Goal: Use online tool/utility: Utilize a website feature to perform a specific function

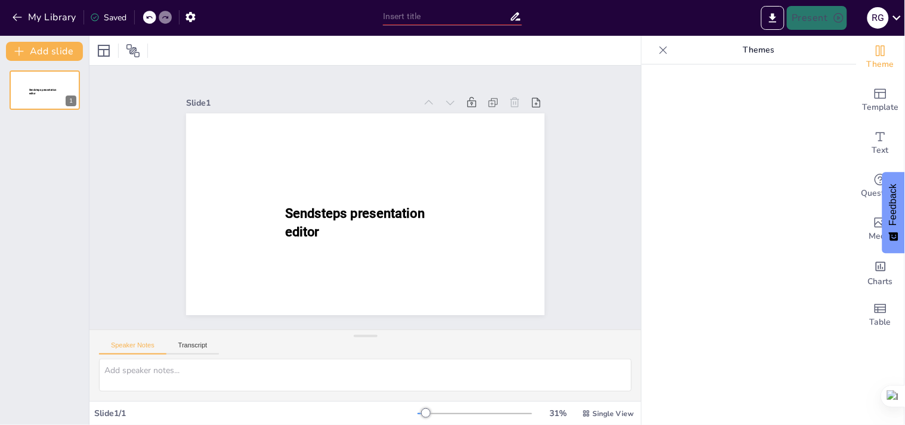
type input "New Sendsteps"
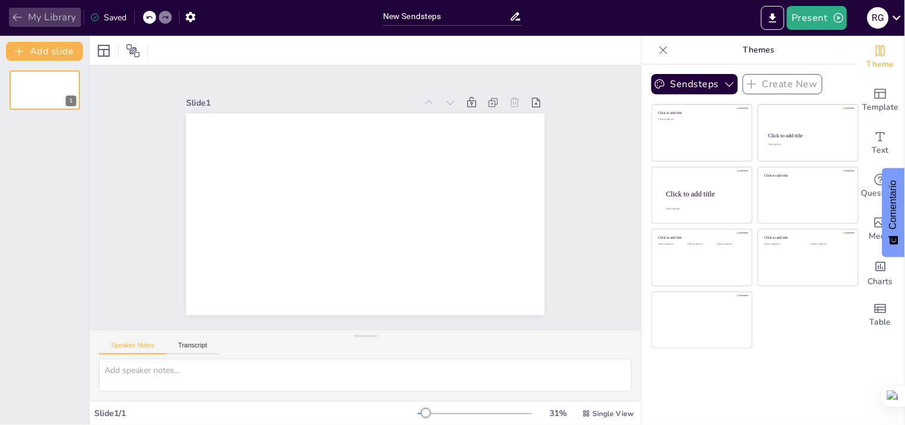
click at [16, 16] on icon "button" at bounding box center [17, 17] width 12 height 12
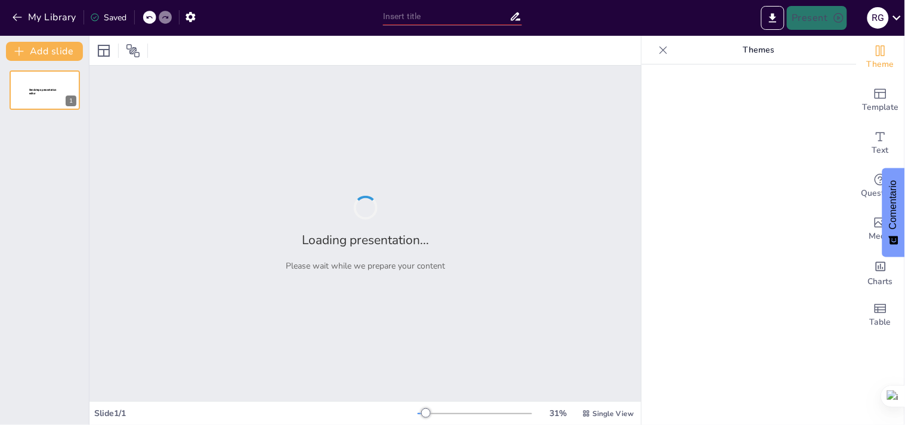
type input "Imported Taller-Preparandome-para-unirme-a-la-fuerza-laboral.pptx"
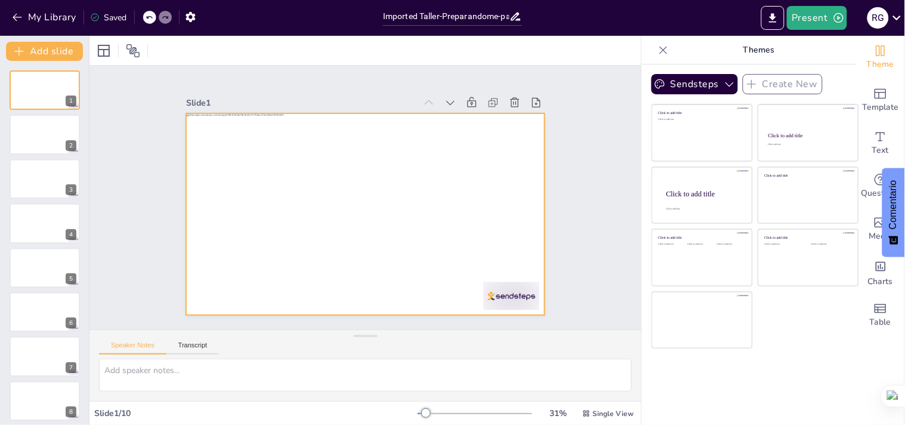
click at [427, 235] on div at bounding box center [351, 205] width 354 height 411
click at [468, 163] on icon at bounding box center [473, 168] width 10 height 10
click at [467, 220] on icon at bounding box center [474, 227] width 14 height 14
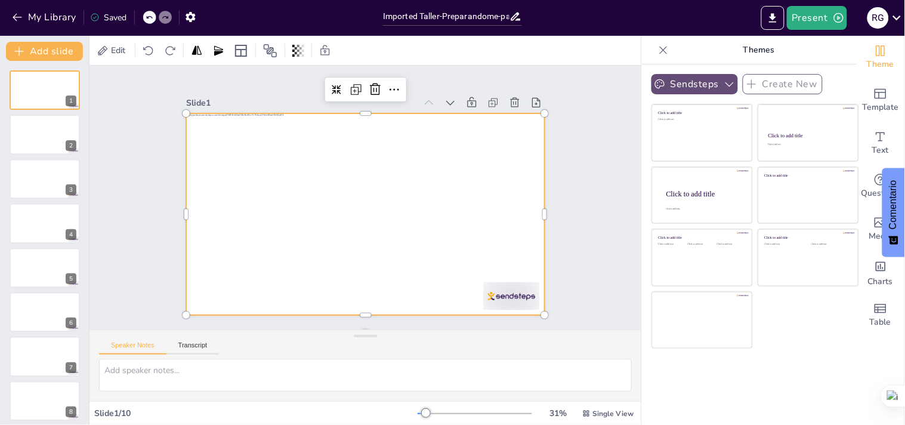
click at [724, 82] on icon "button" at bounding box center [730, 84] width 12 height 12
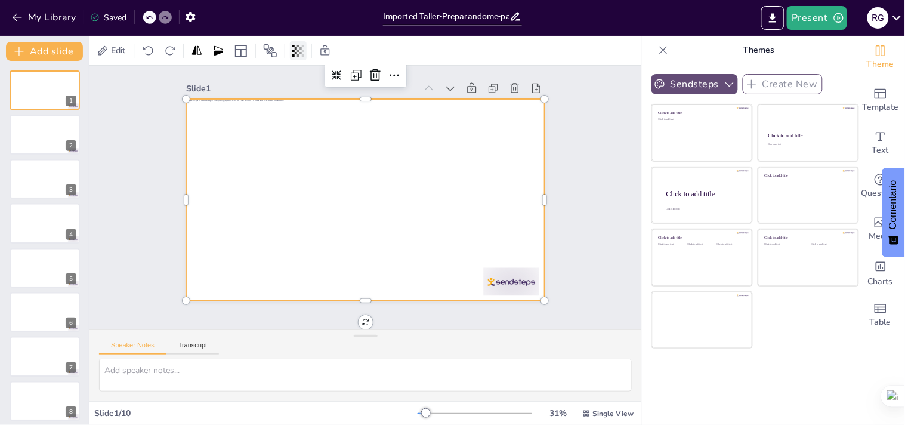
click at [297, 52] on icon at bounding box center [296, 50] width 2 height 7
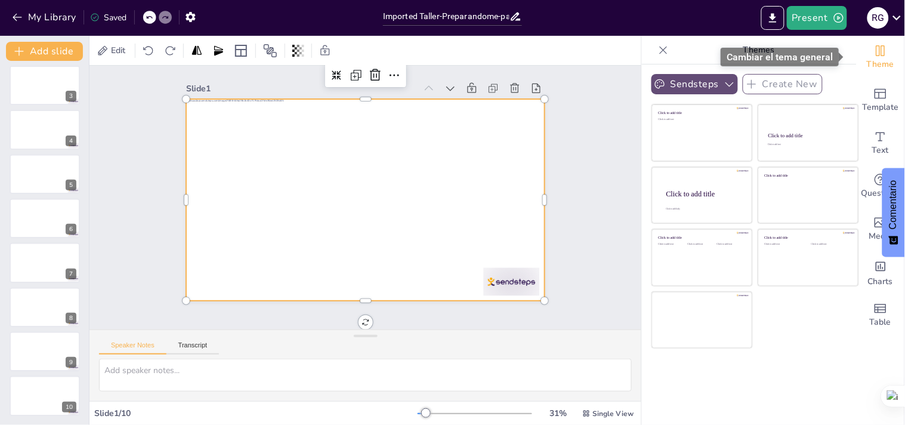
click at [877, 51] on icon "Change the overall theme" at bounding box center [881, 50] width 9 height 11
click at [867, 58] on span "Theme" at bounding box center [880, 64] width 27 height 13
click at [111, 46] on span "Edit" at bounding box center [118, 50] width 19 height 11
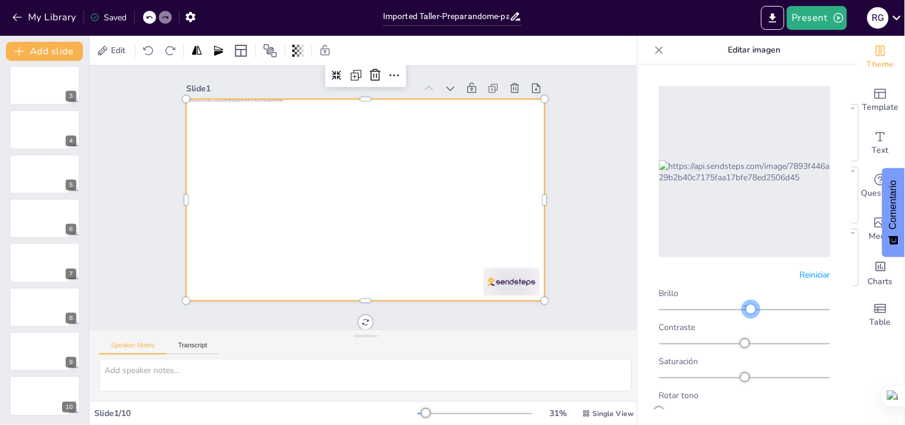
click at [746, 304] on div at bounding box center [751, 309] width 10 height 10
click at [737, 305] on div at bounding box center [744, 310] width 171 height 10
click at [748, 339] on div at bounding box center [744, 344] width 171 height 10
click at [152, 55] on icon at bounding box center [149, 51] width 12 height 12
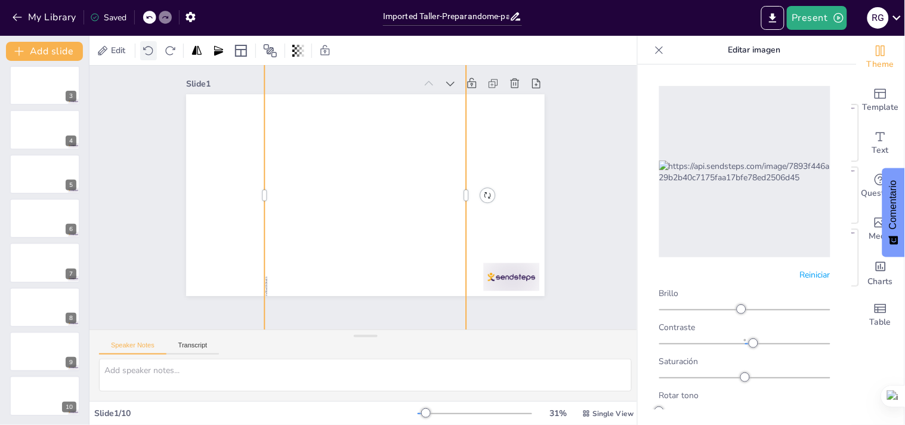
click at [152, 55] on icon at bounding box center [149, 51] width 12 height 12
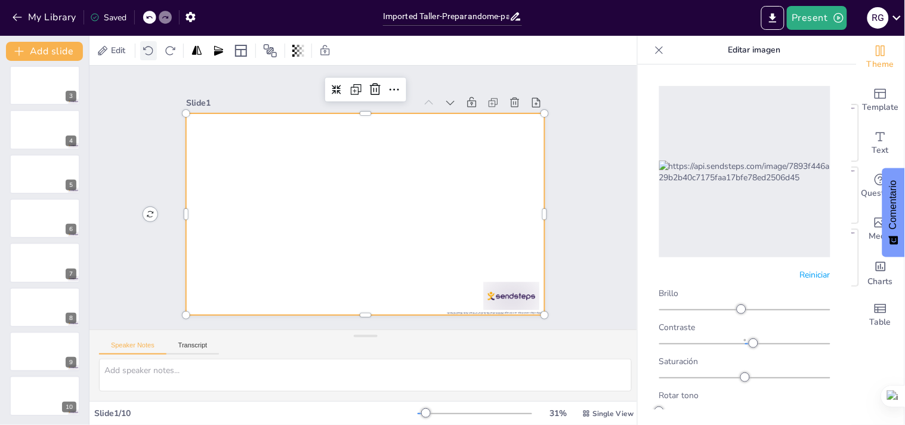
click at [152, 55] on icon at bounding box center [149, 51] width 12 height 12
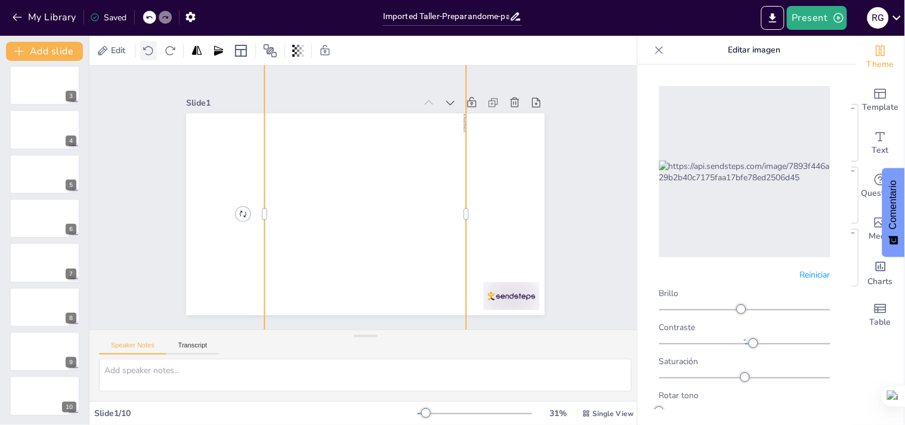
click at [152, 55] on icon at bounding box center [149, 51] width 12 height 12
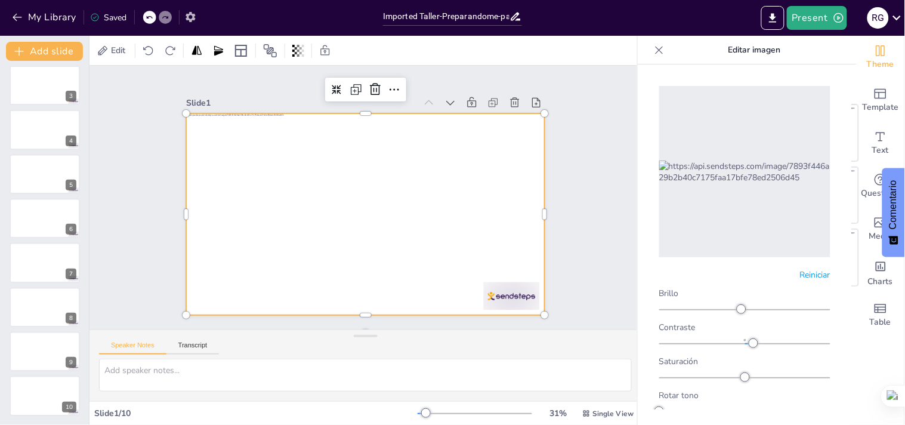
click at [188, 13] on icon "button" at bounding box center [190, 17] width 13 height 13
